Goal: Information Seeking & Learning: Learn about a topic

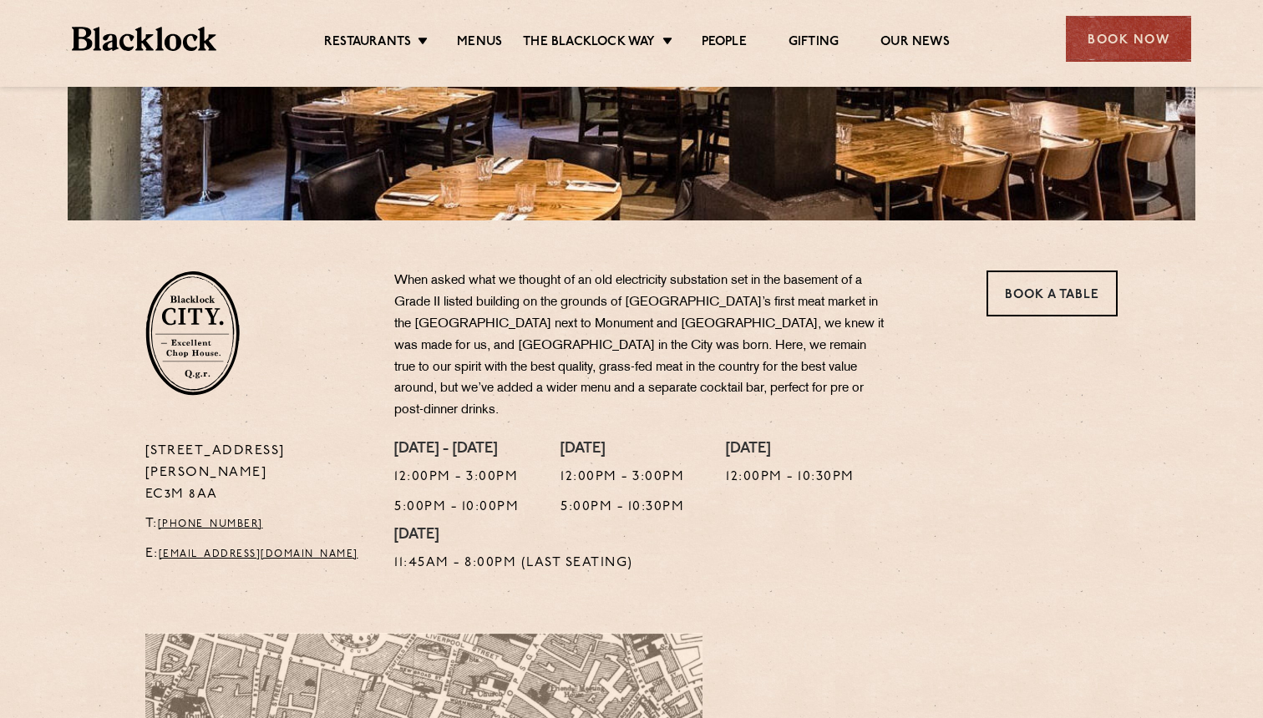
scroll to position [159, 0]
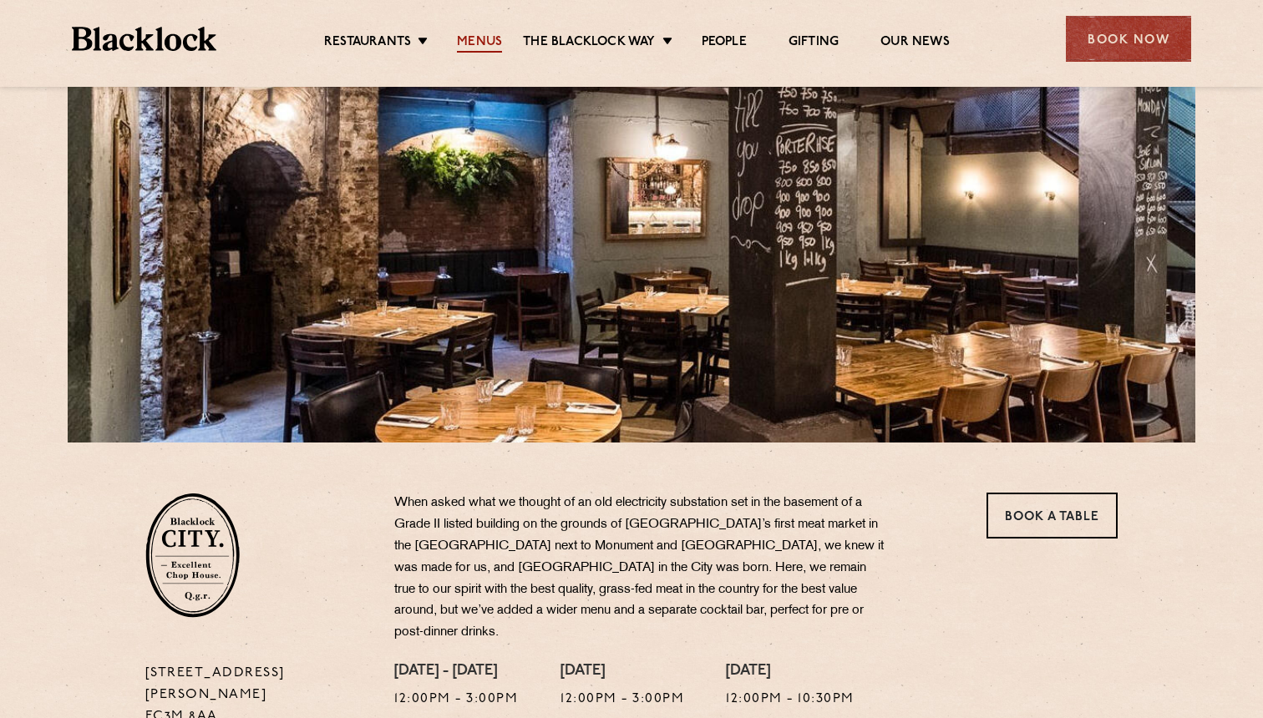
click at [485, 44] on link "Menus" at bounding box center [479, 43] width 45 height 18
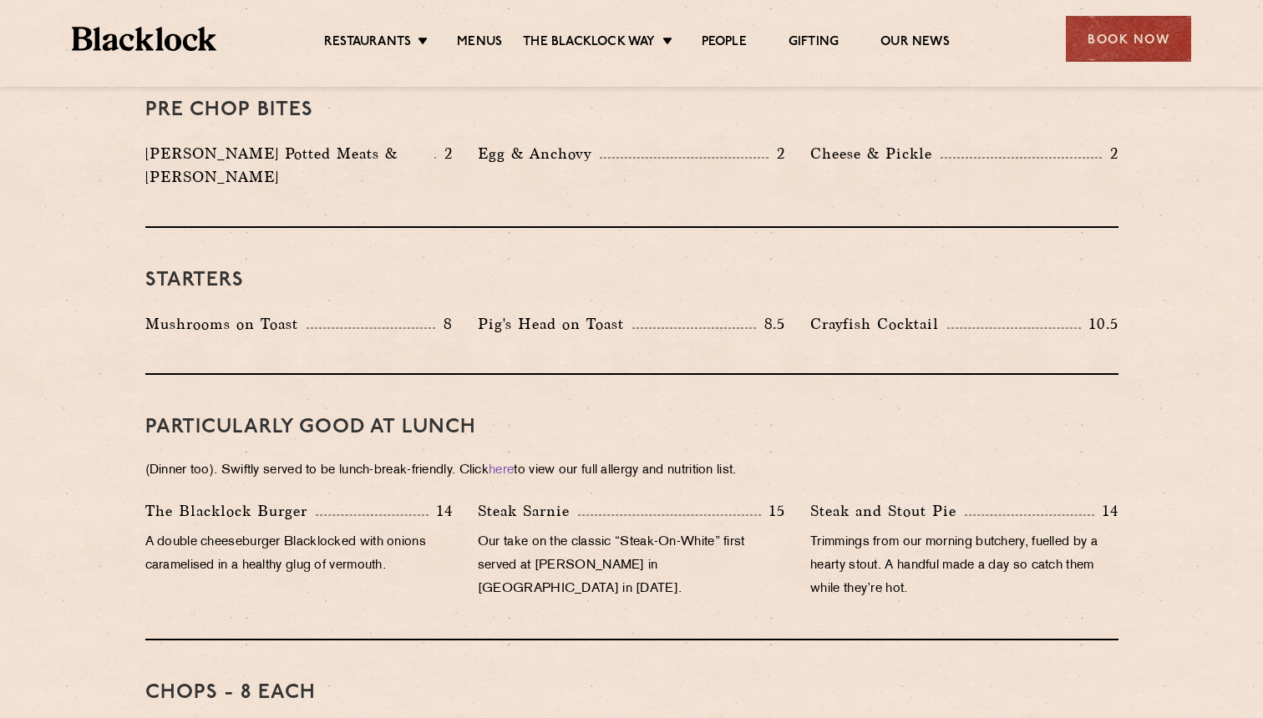
scroll to position [616, 0]
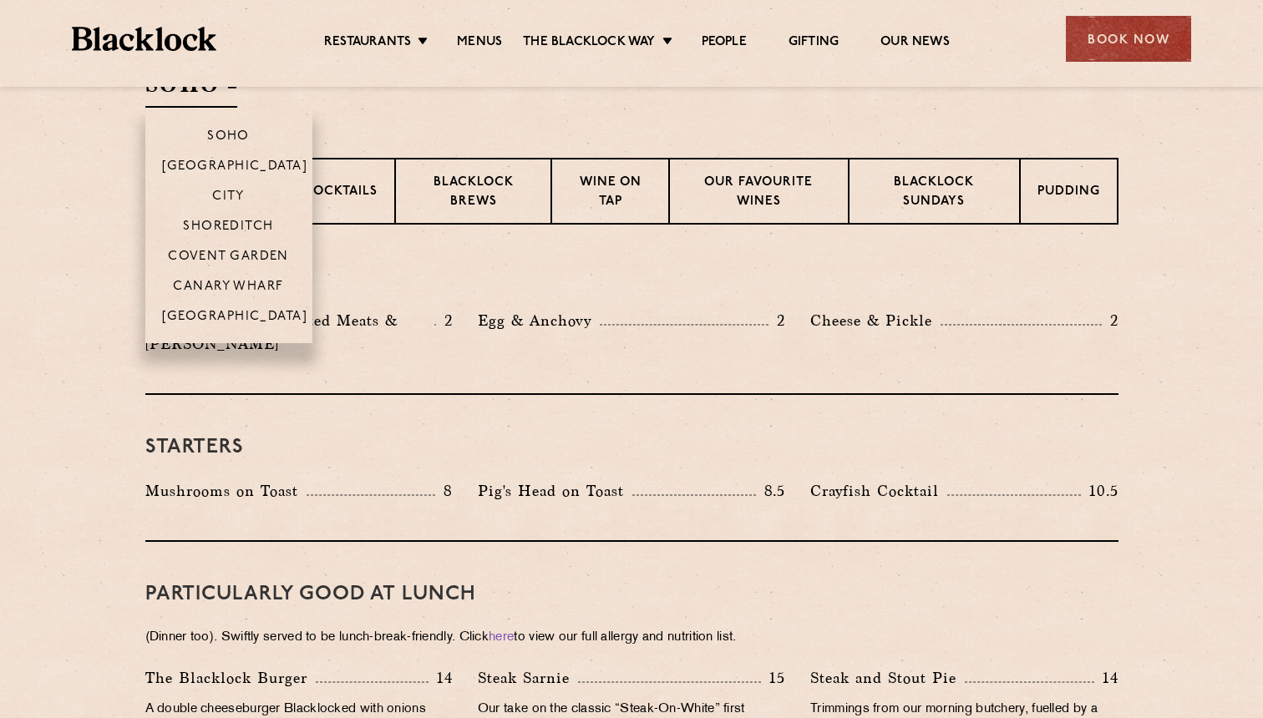
click at [232, 100] on h2 "SOHO" at bounding box center [191, 89] width 92 height 38
click at [236, 202] on p "City" at bounding box center [228, 198] width 33 height 17
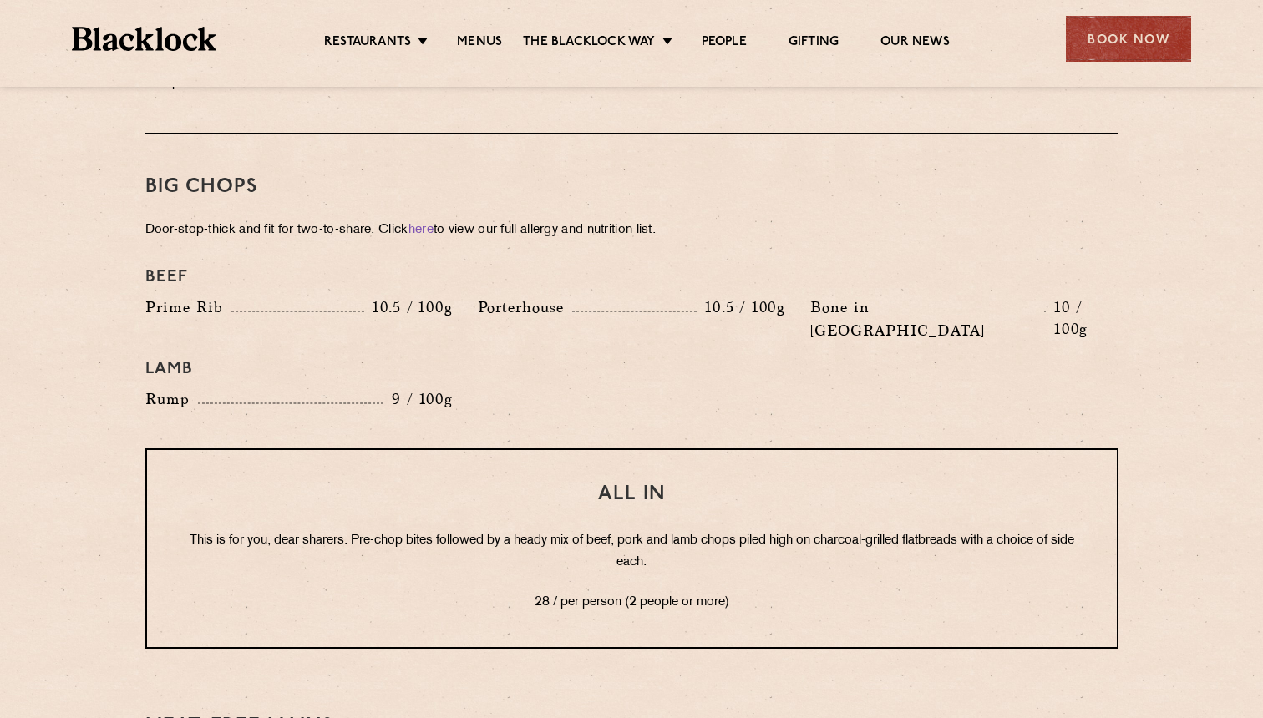
scroll to position [1942, 0]
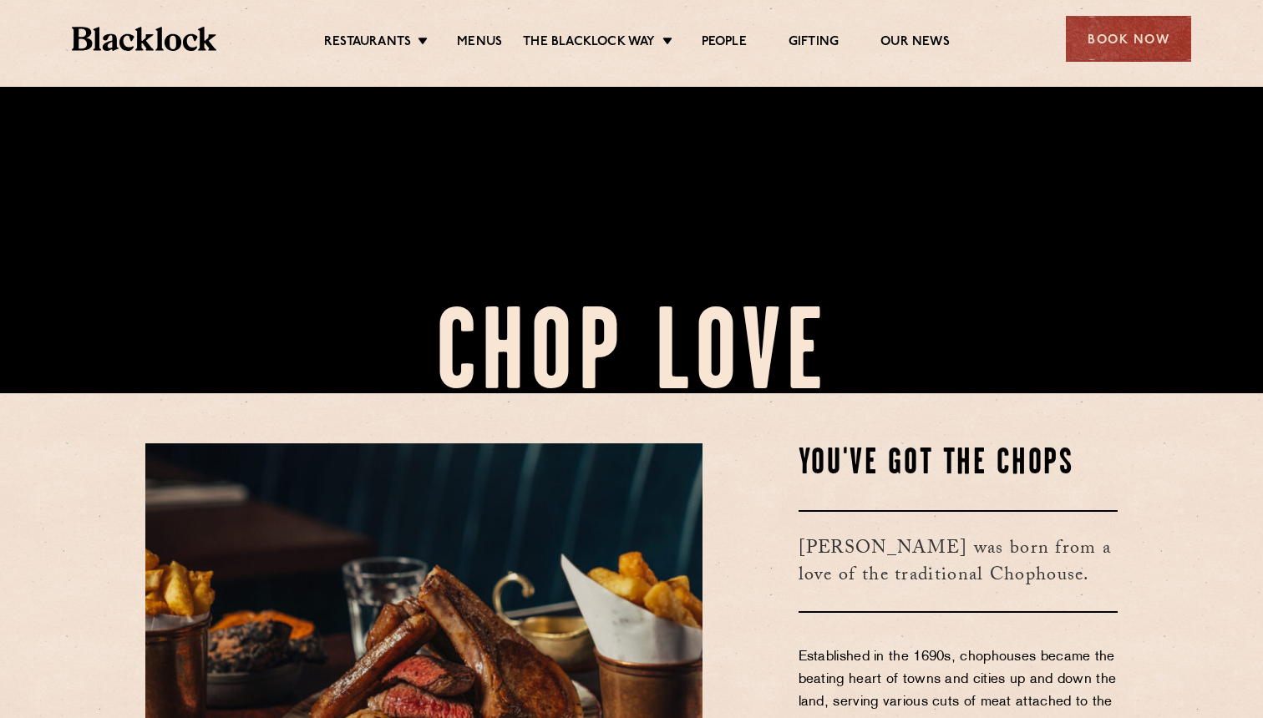
scroll to position [262, 0]
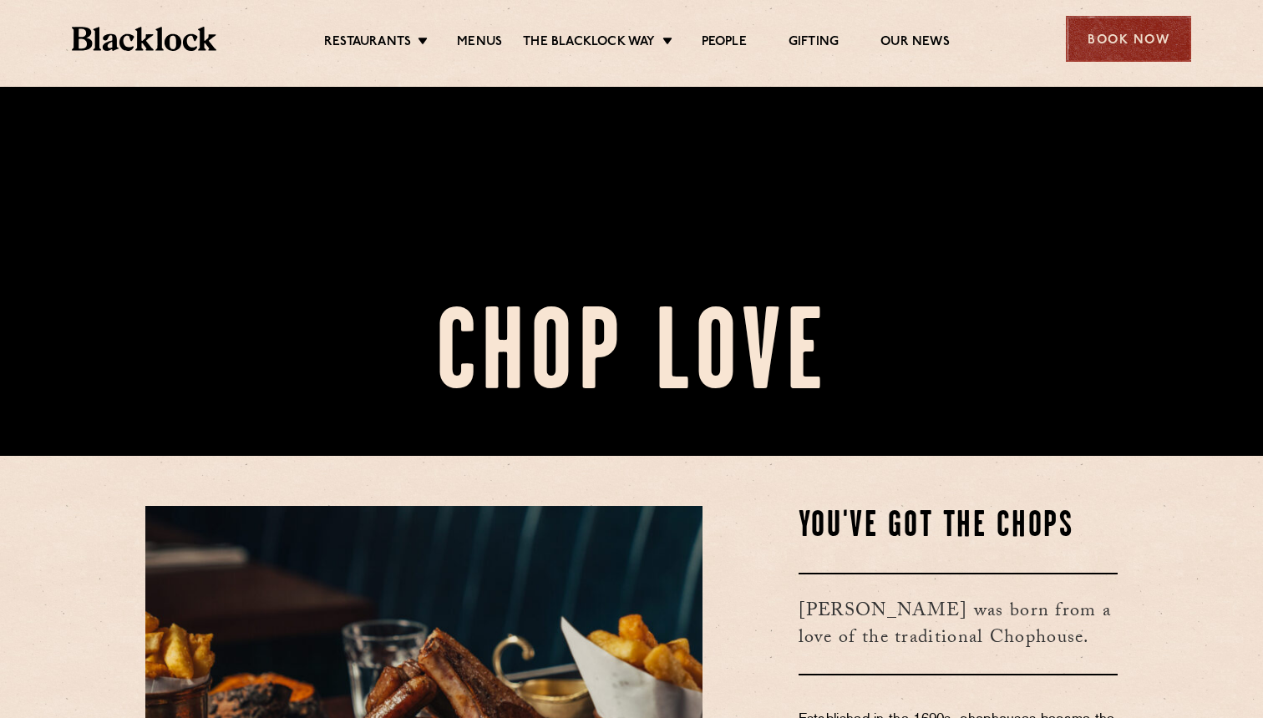
click at [1111, 43] on div "Book Now" at bounding box center [1128, 39] width 125 height 46
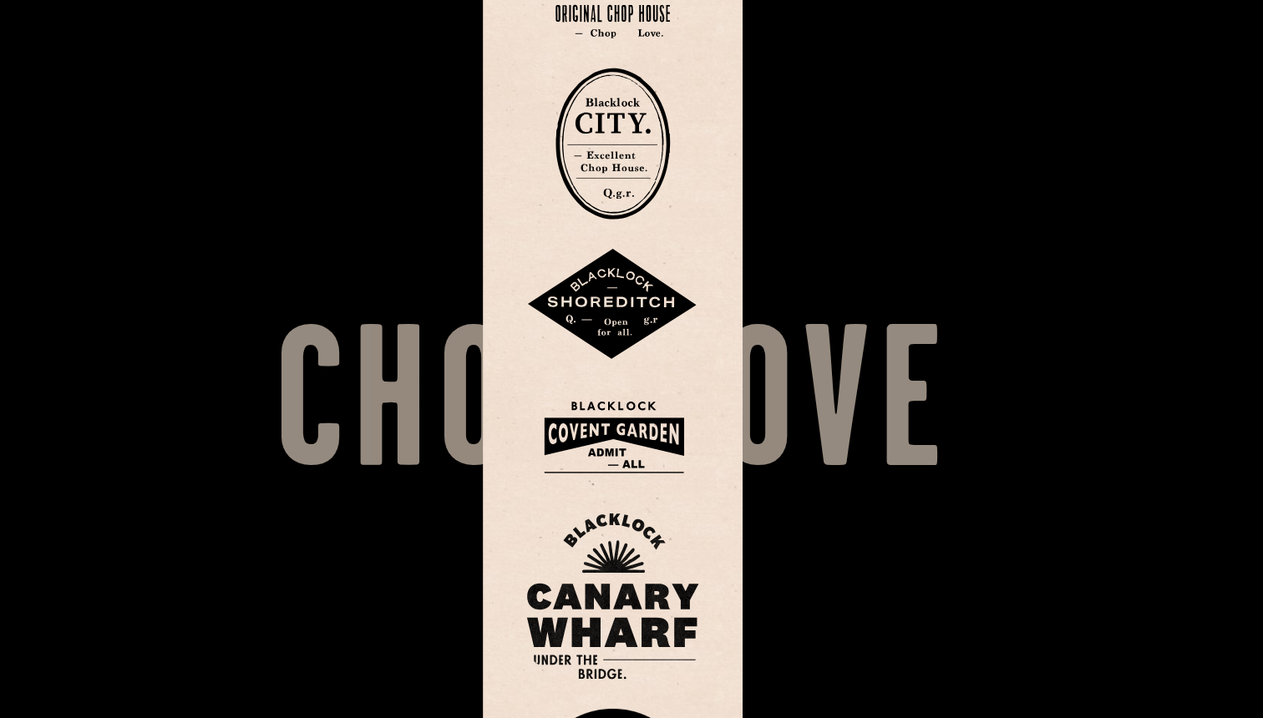
scroll to position [43, 0]
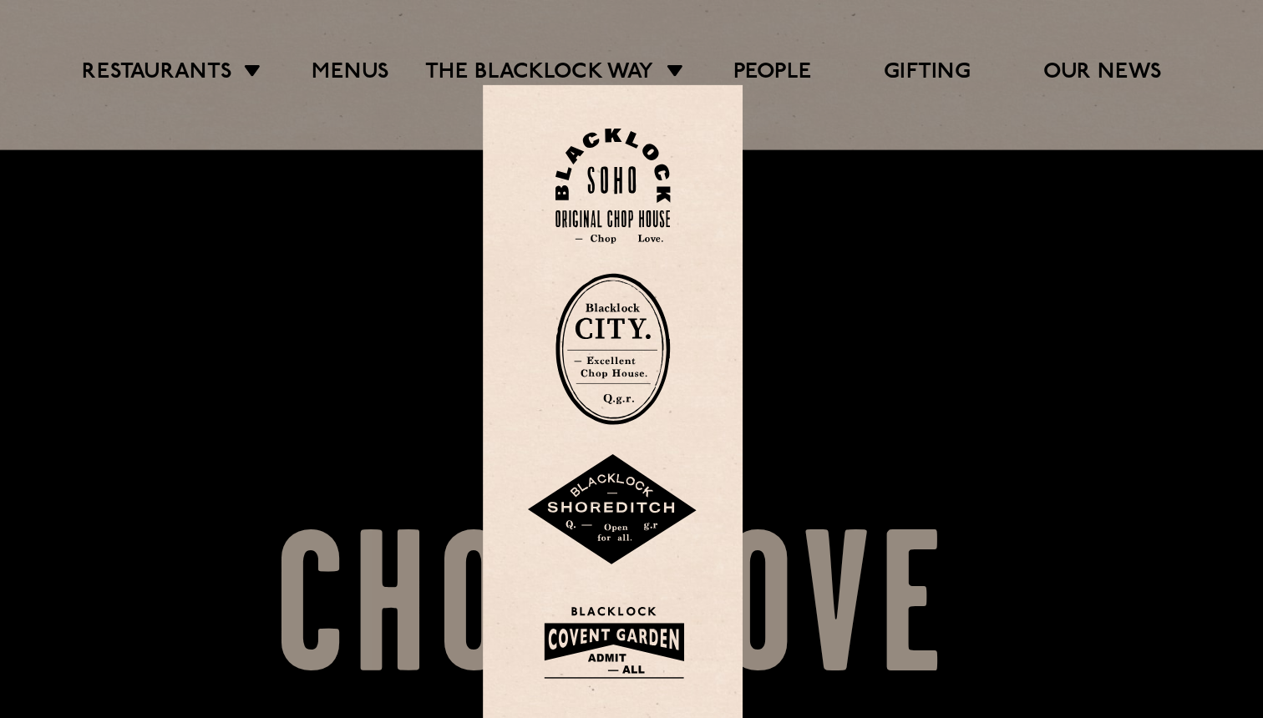
click at [598, 118] on img at bounding box center [631, 108] width 67 height 68
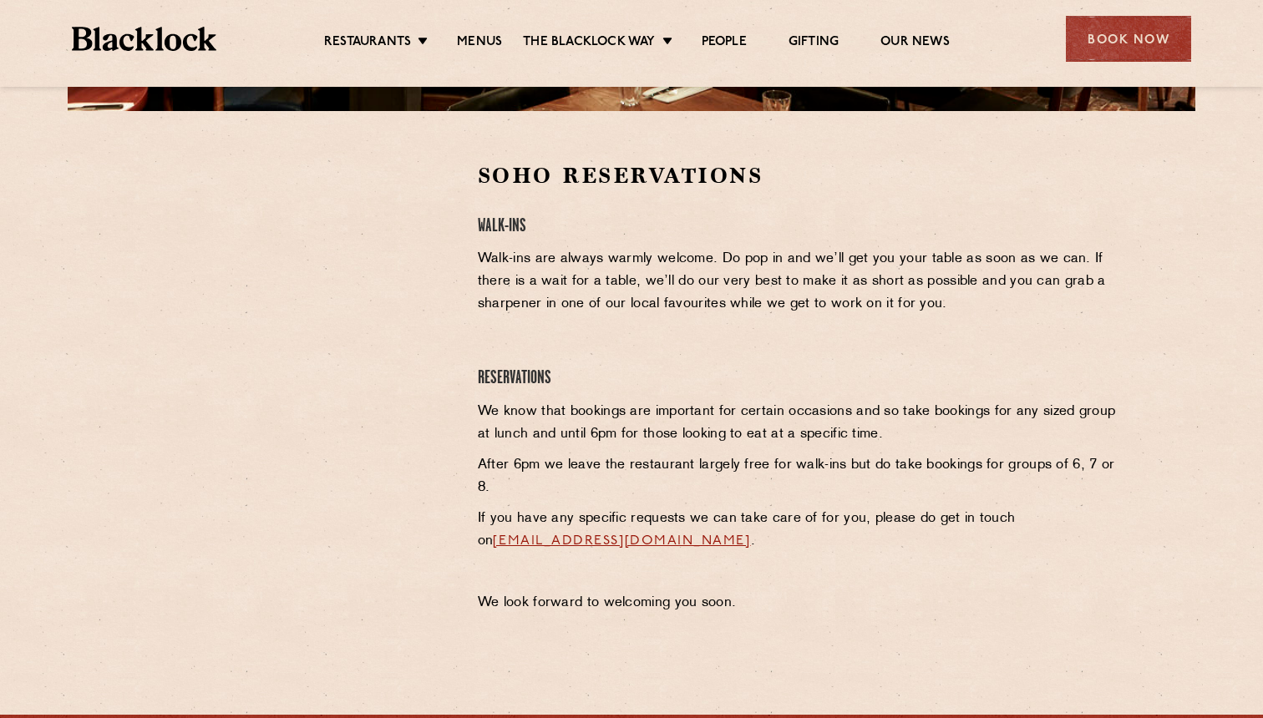
scroll to position [590, 0]
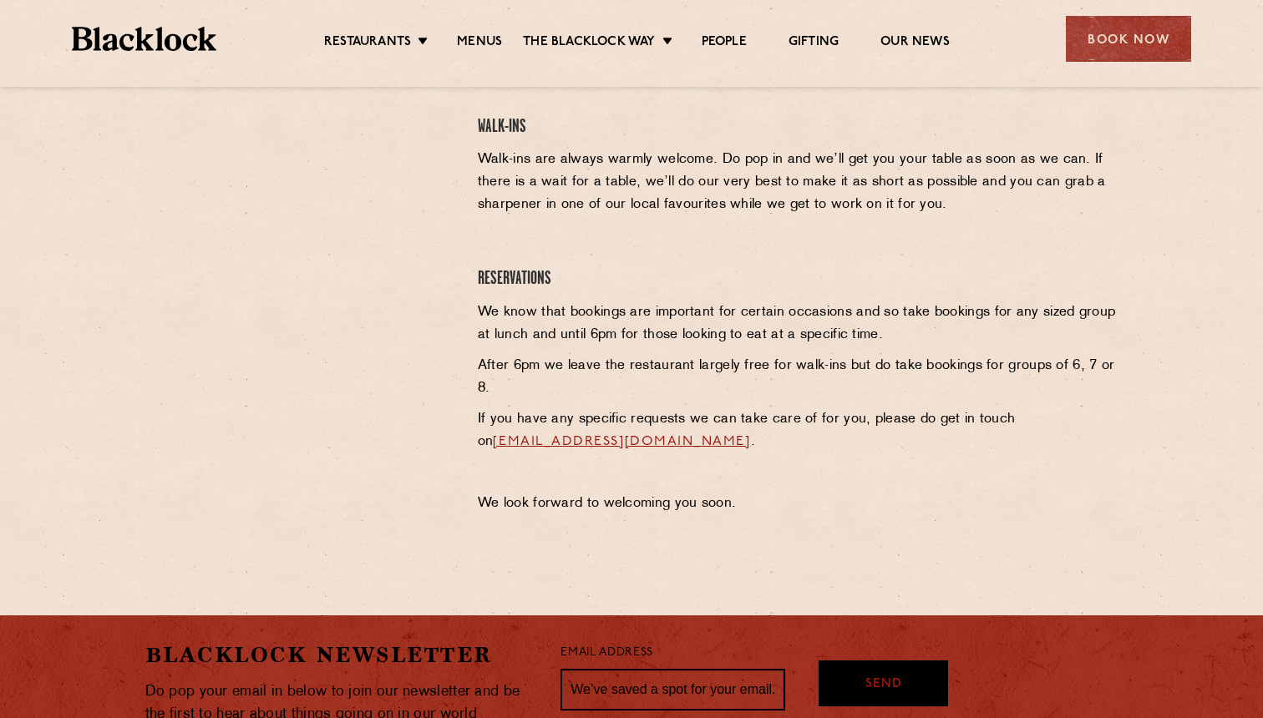
click at [502, 44] on li "Menus" at bounding box center [479, 43] width 87 height 18
click at [487, 40] on link "Menus" at bounding box center [479, 43] width 45 height 18
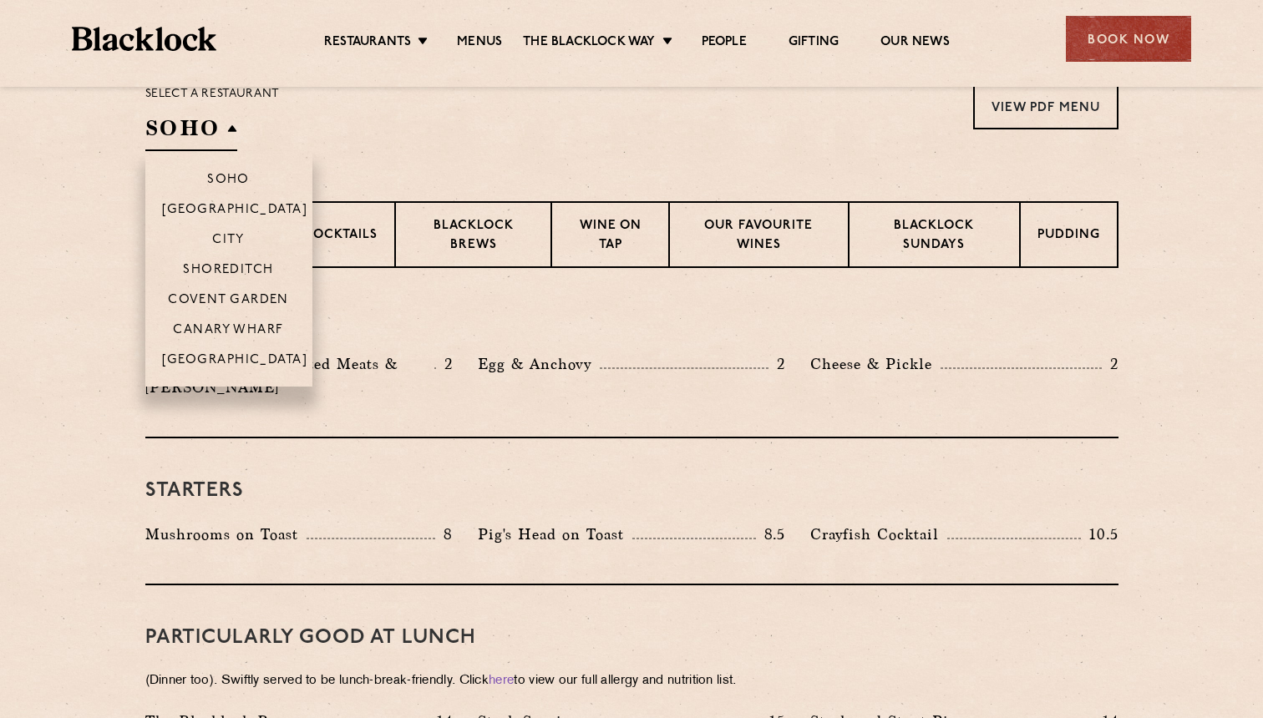
scroll to position [570, 0]
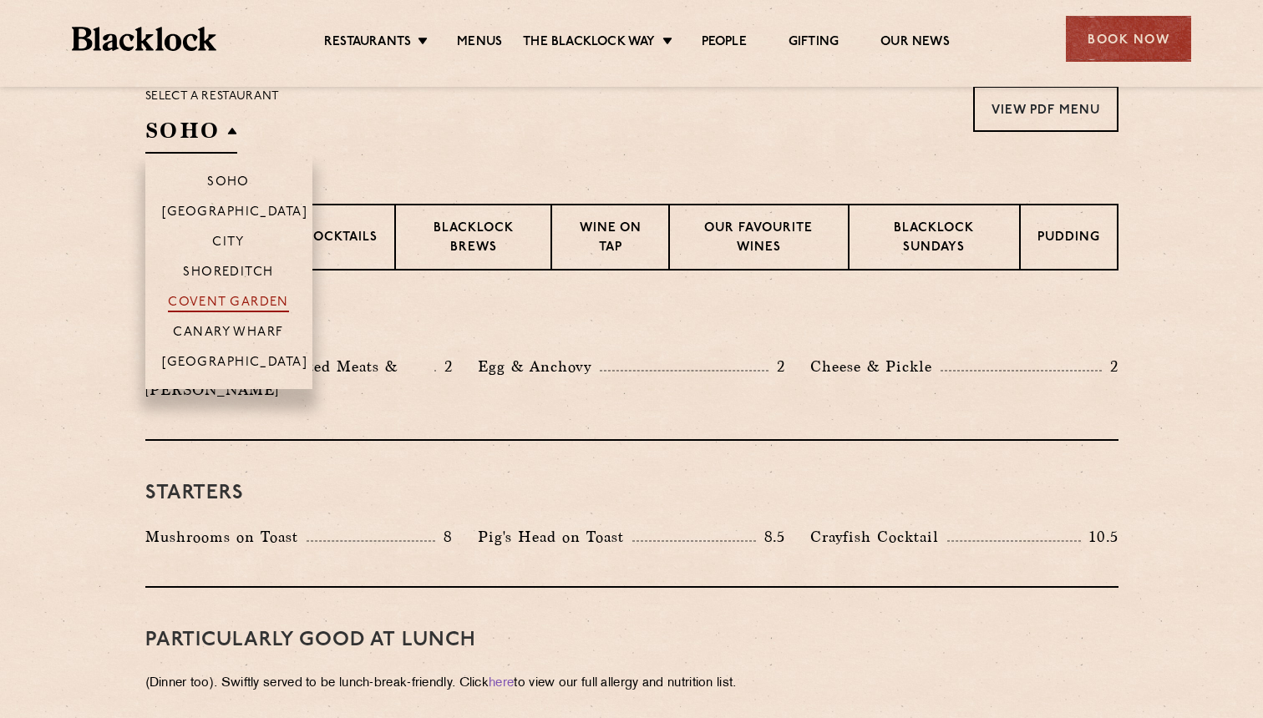
click at [235, 300] on p "Covent Garden" at bounding box center [228, 304] width 121 height 17
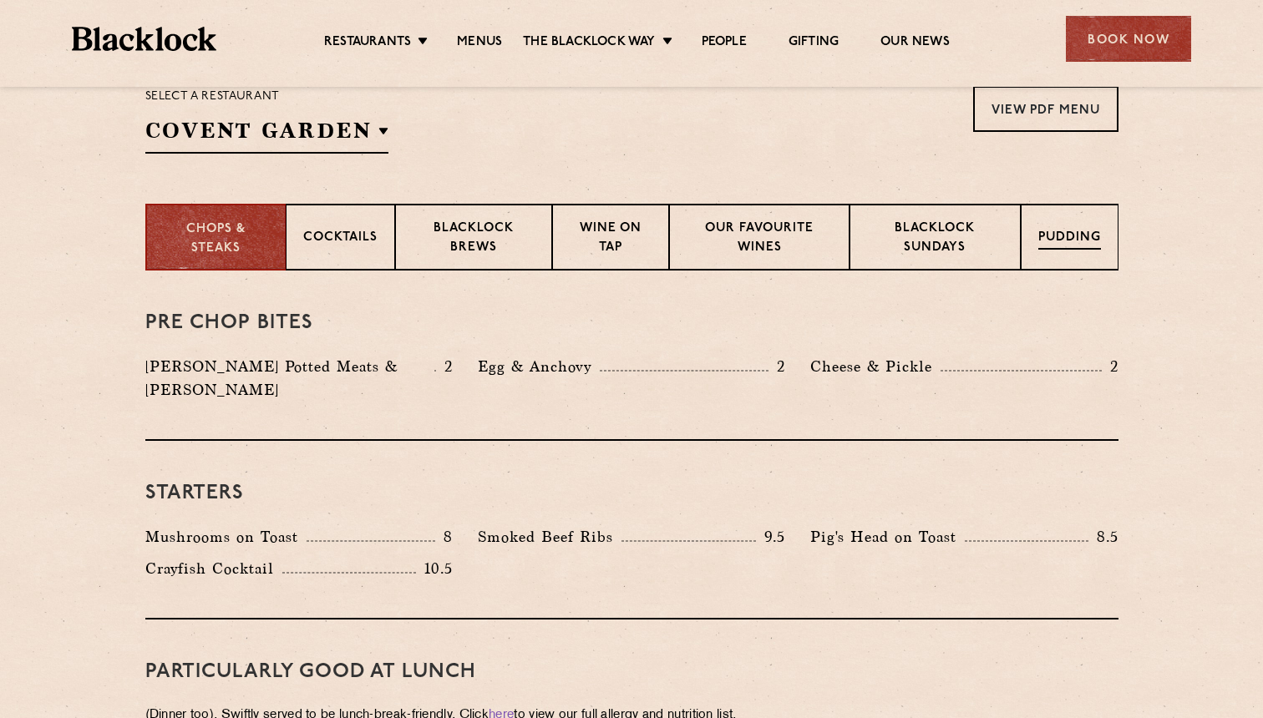
click at [1088, 236] on p "Pudding" at bounding box center [1069, 239] width 63 height 21
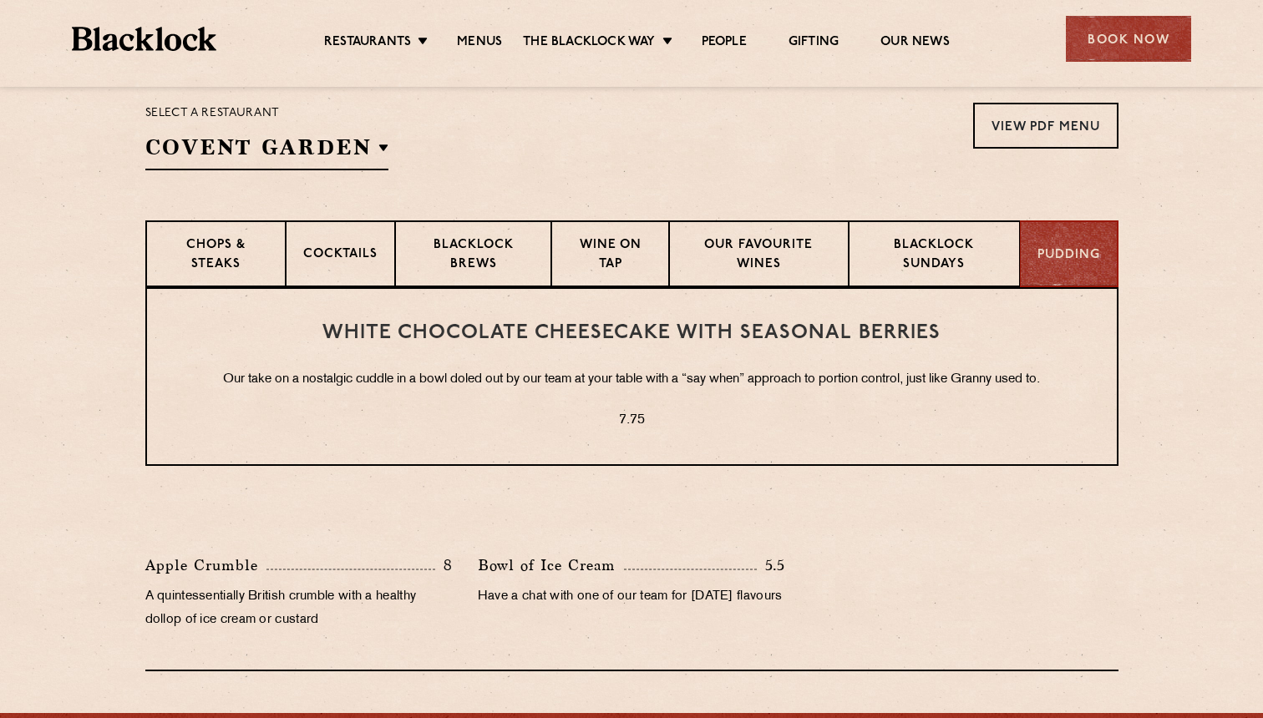
scroll to position [546, 0]
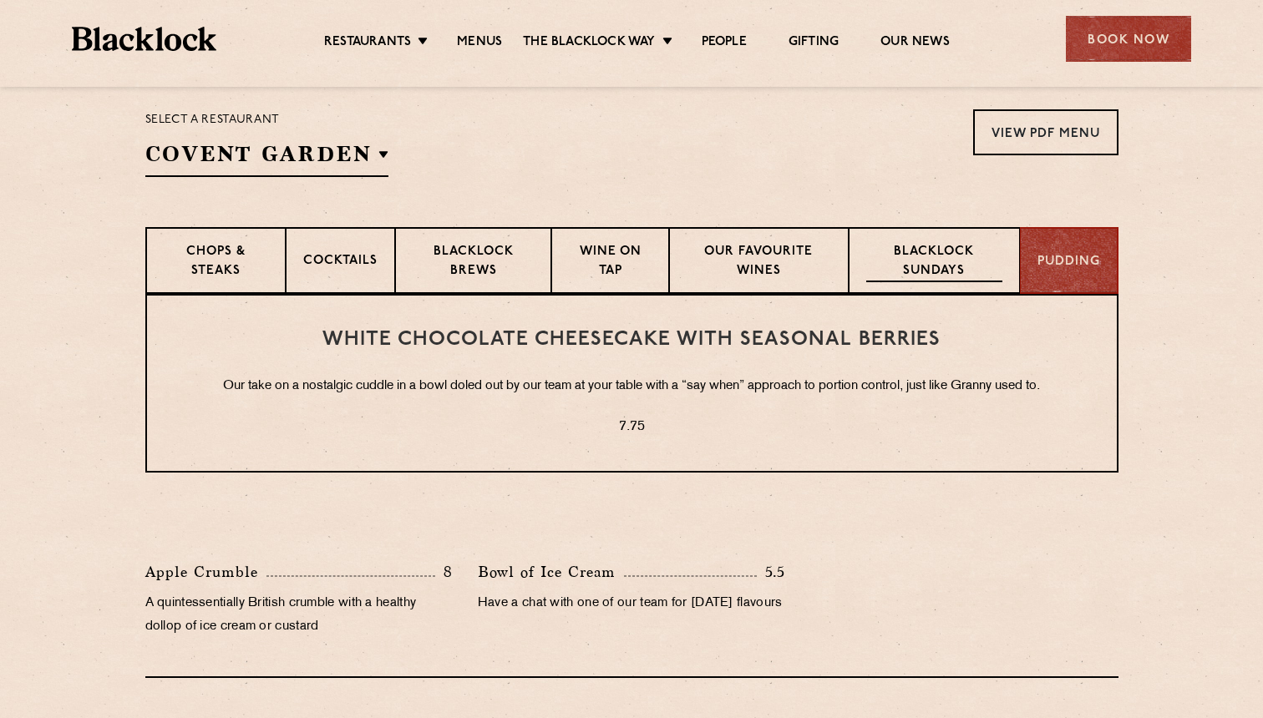
click at [900, 248] on p "Blacklock Sundays" at bounding box center [933, 262] width 135 height 39
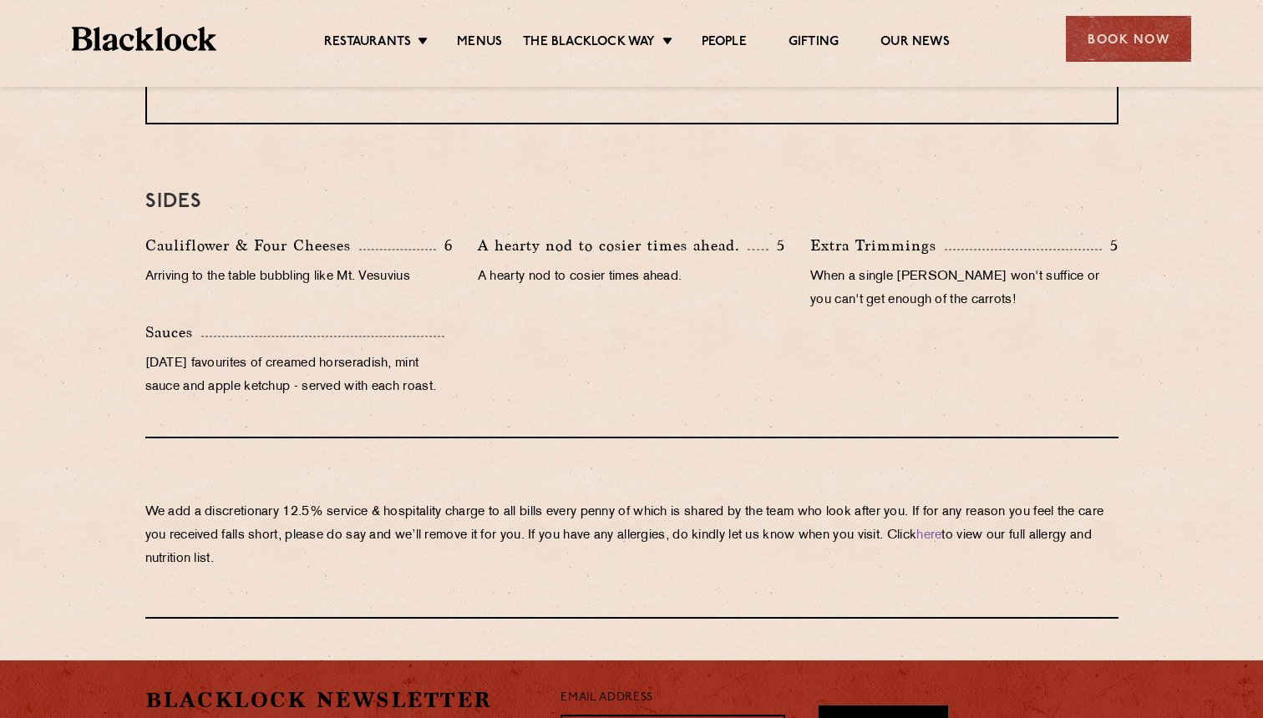
scroll to position [1667, 0]
